Goal: Find specific page/section

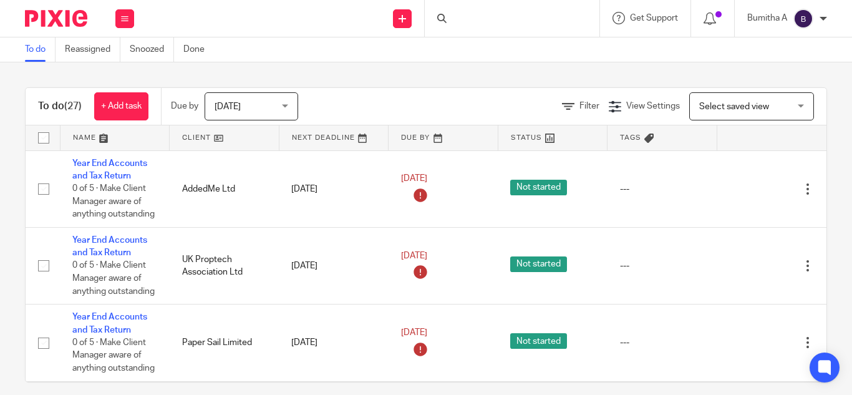
click at [491, 25] on div at bounding box center [512, 18] width 175 height 37
click at [477, 17] on input "Search" at bounding box center [506, 20] width 112 height 11
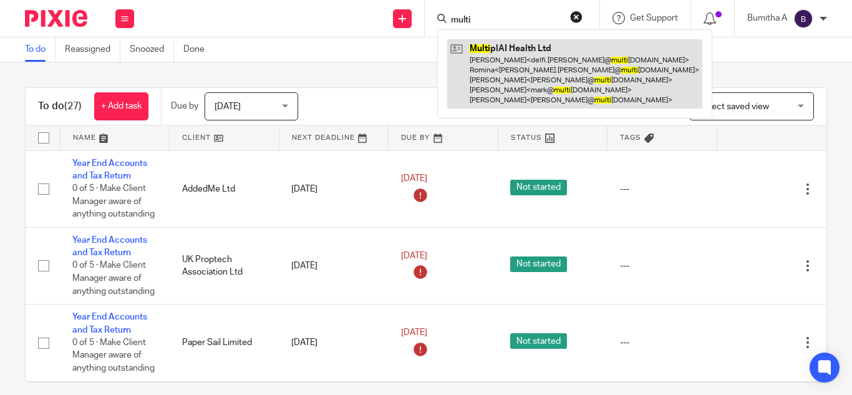
type input "multi"
click at [546, 81] on link at bounding box center [574, 73] width 255 height 69
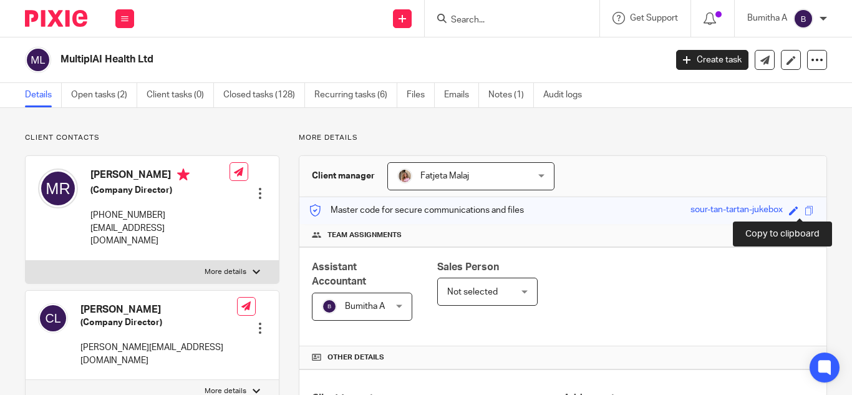
click at [805, 213] on span at bounding box center [809, 210] width 9 height 9
click at [477, 18] on input "Search" at bounding box center [506, 20] width 112 height 11
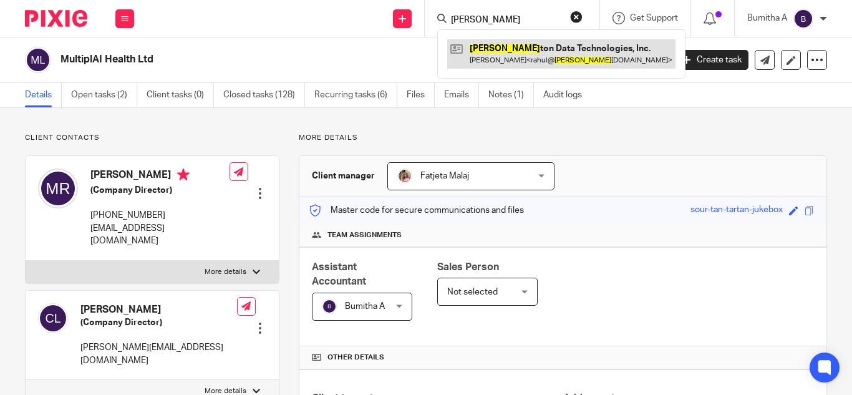
type input "planck"
click at [491, 51] on link at bounding box center [561, 53] width 228 height 29
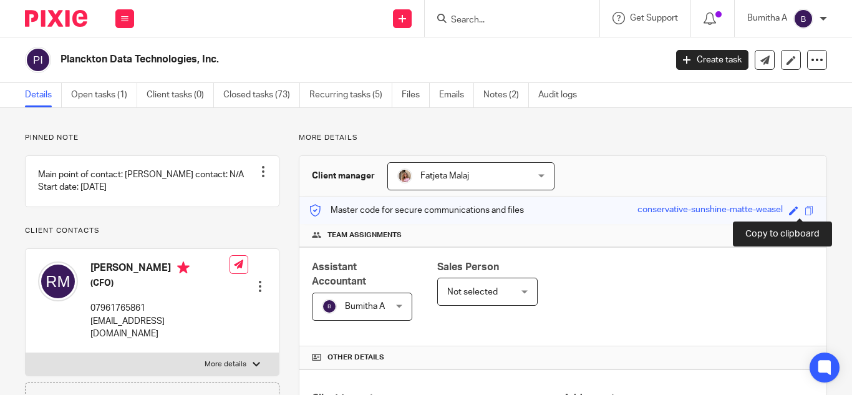
click at [805, 210] on span at bounding box center [809, 210] width 9 height 9
